Goal: Task Accomplishment & Management: Use online tool/utility

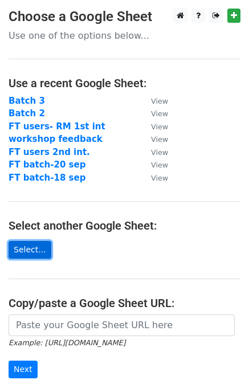
click at [31, 254] on link "Select..." at bounding box center [30, 250] width 43 height 18
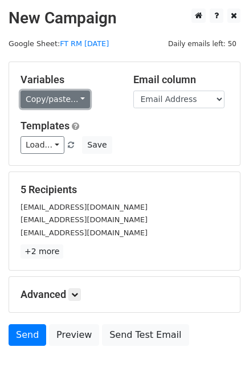
click at [47, 100] on link "Copy/paste..." at bounding box center [56, 100] width 70 height 18
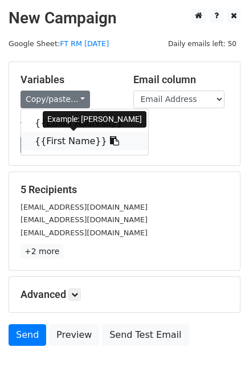
click at [54, 143] on link "{{First Name}}" at bounding box center [84, 141] width 127 height 18
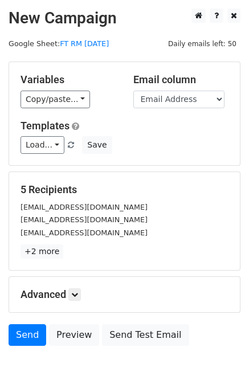
scroll to position [57, 0]
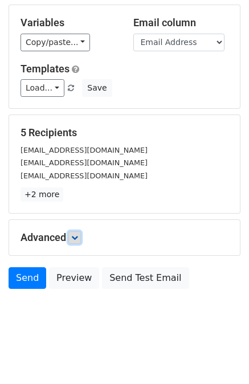
click at [78, 238] on icon at bounding box center [74, 237] width 7 height 7
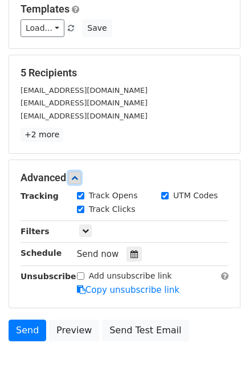
scroll to position [125, 0]
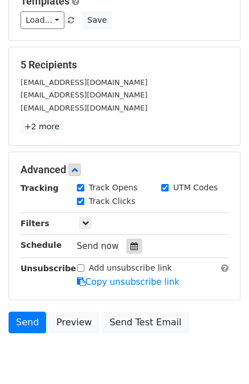
click at [131, 243] on icon at bounding box center [134, 246] width 7 height 8
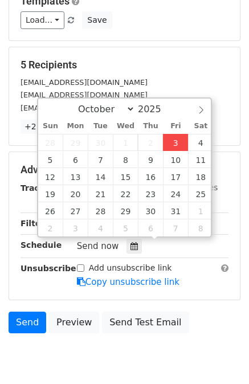
type input "2025-10-03 15:35"
type input "03"
type input "35"
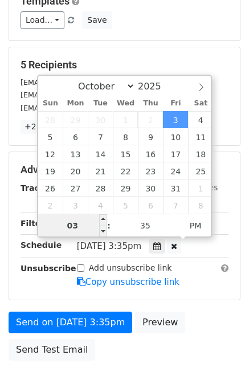
click at [81, 227] on input "03" at bounding box center [73, 225] width 70 height 23
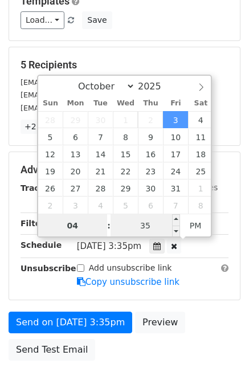
type input "04"
type input "2025-10-03 16:35"
click at [152, 231] on input "35" at bounding box center [146, 225] width 70 height 23
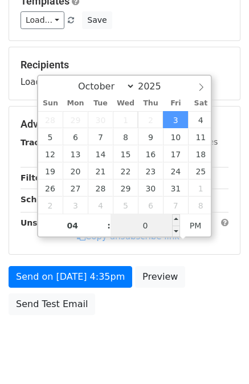
type input "00"
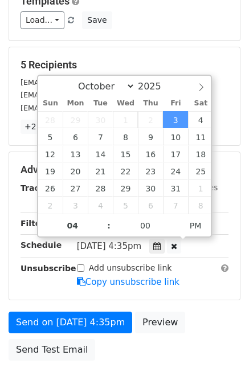
type input "2025-10-03 16:00"
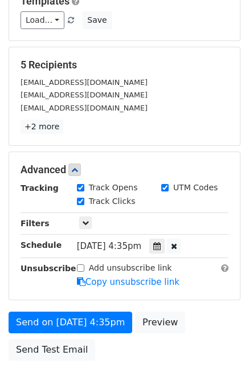
click at [237, 180] on div "Advanced Tracking Track Opens UTM Codes Track Clicks Filters Only include sprea…" at bounding box center [124, 226] width 231 height 148
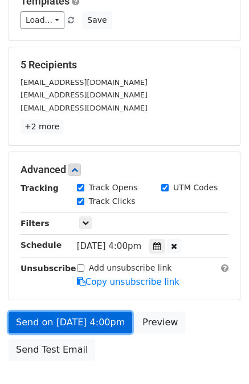
click at [38, 318] on link "Send on Oct 3 at 4:00pm" at bounding box center [71, 323] width 124 height 22
